Goal: Navigation & Orientation: Find specific page/section

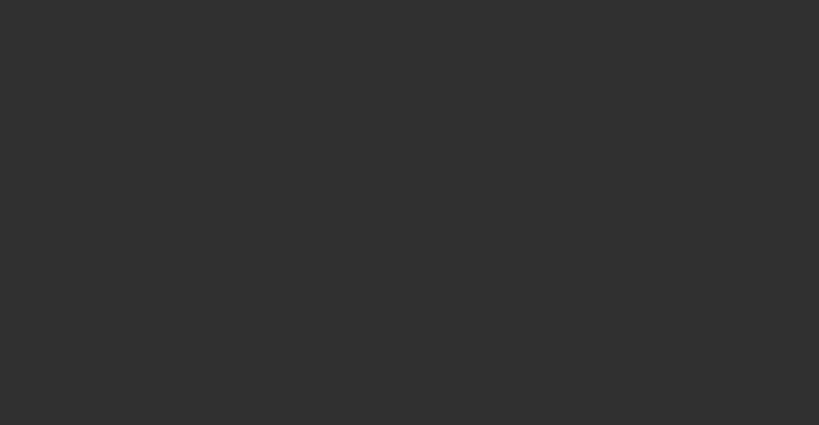
select select "10"
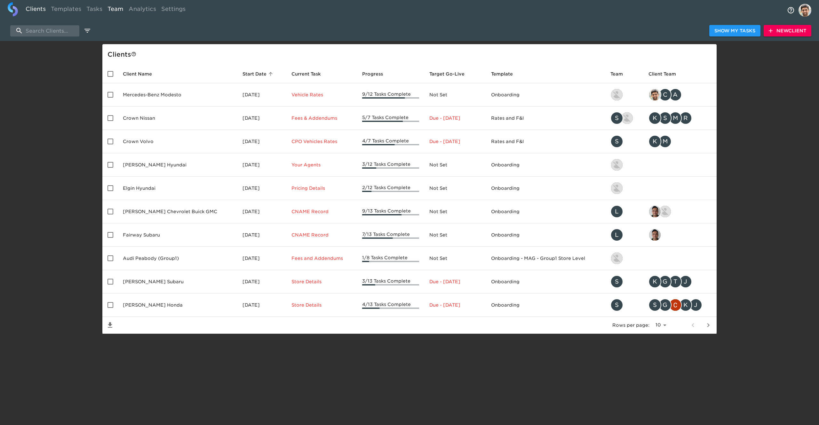
click at [106, 9] on link "Team" at bounding box center [115, 10] width 21 height 16
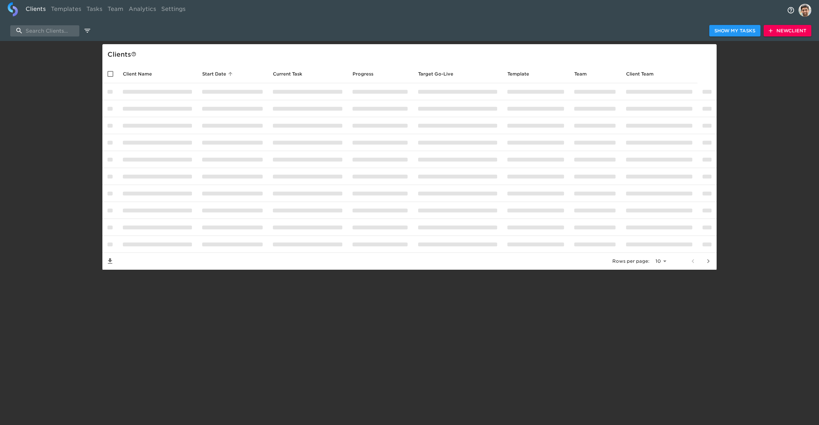
select select "10"
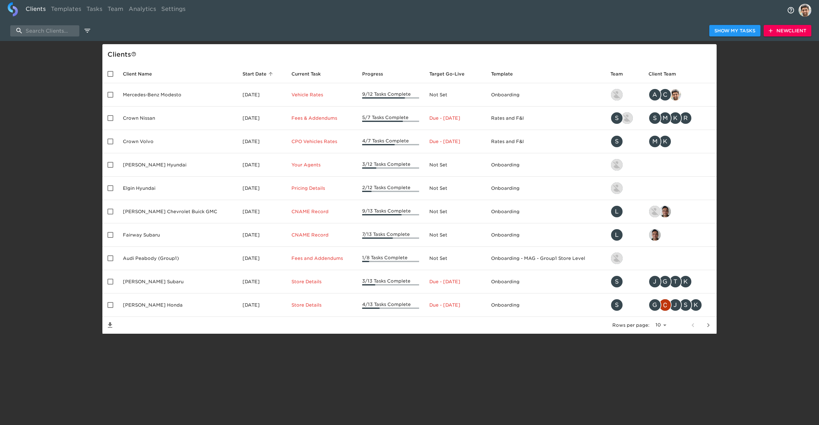
click at [807, 12] on img "profile" at bounding box center [804, 10] width 13 height 13
click at [637, 17] on div at bounding box center [409, 212] width 819 height 425
